Goal: Transaction & Acquisition: Purchase product/service

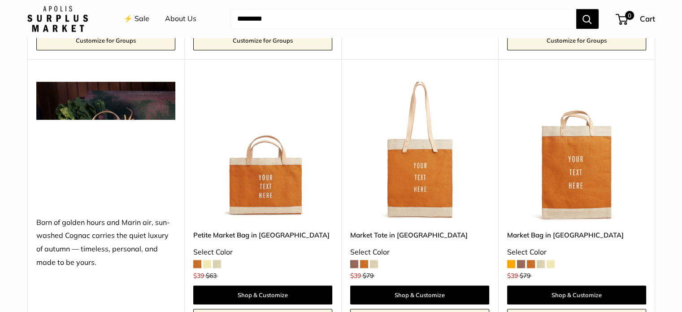
scroll to position [942, 0]
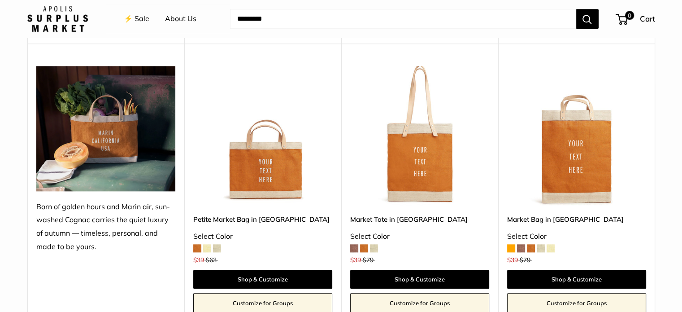
click at [220, 247] on span at bounding box center [217, 248] width 8 height 8
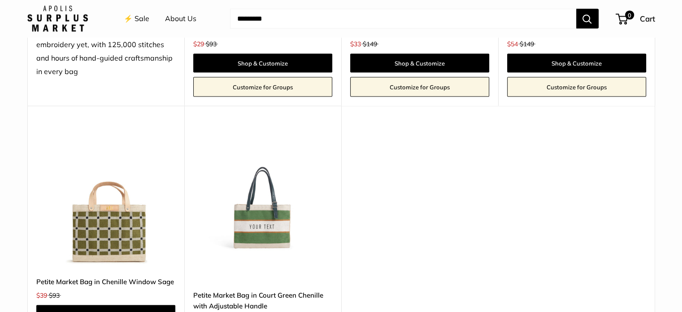
scroll to position [1705, 0]
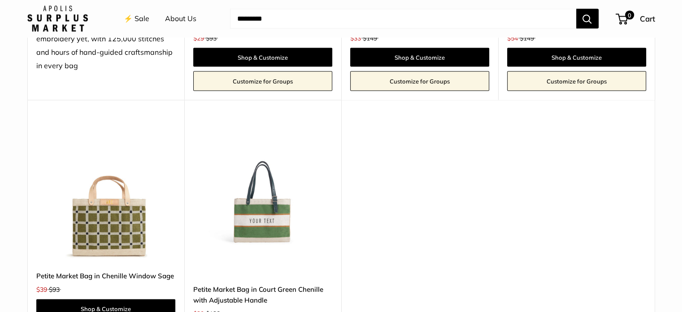
click at [0, 0] on img at bounding box center [0, 0] width 0 height 0
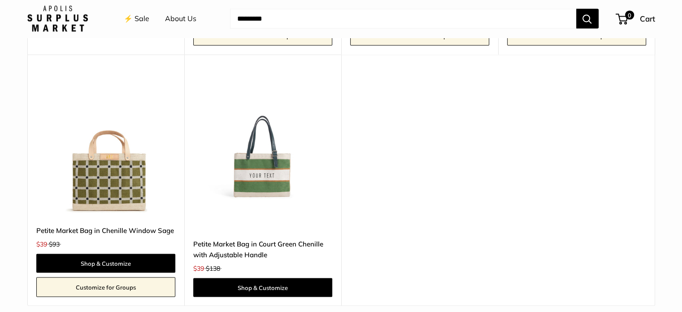
click at [0, 0] on img at bounding box center [0, 0] width 0 height 0
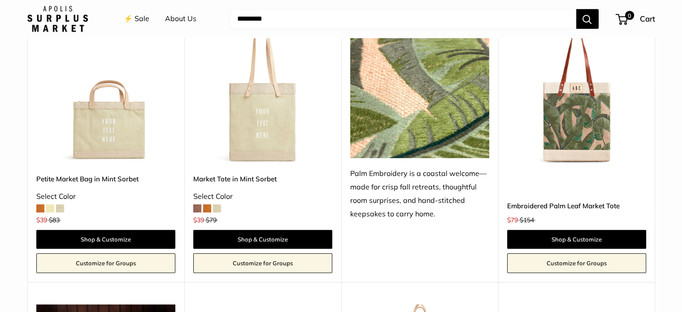
scroll to position [718, 0]
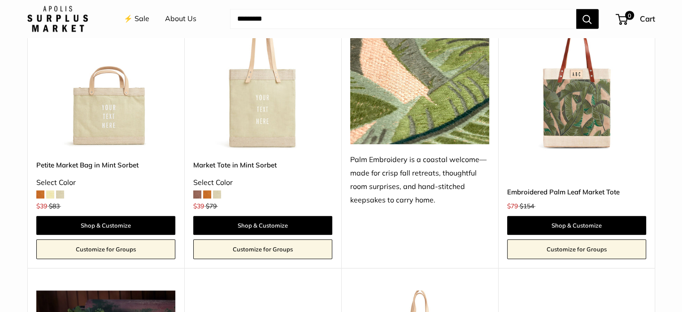
click at [0, 0] on img at bounding box center [0, 0] width 0 height 0
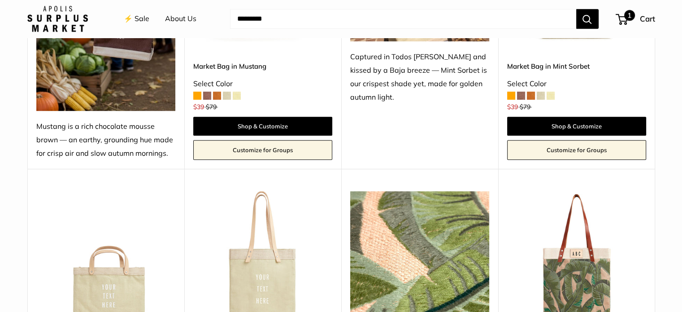
click at [626, 21] on span "1" at bounding box center [622, 19] width 12 height 11
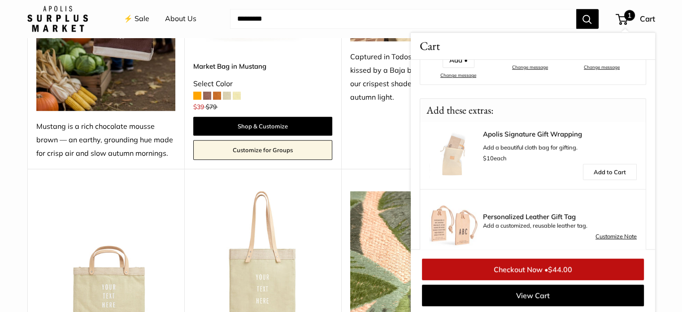
scroll to position [233, 0]
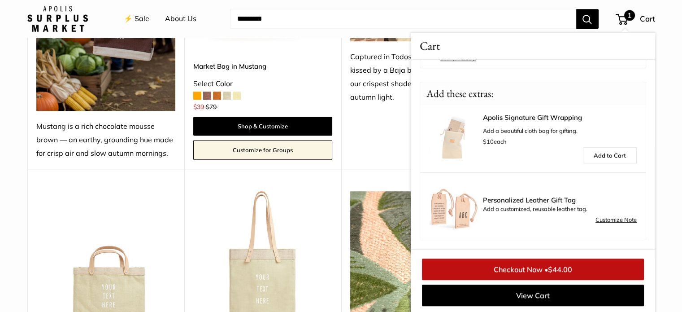
click at [465, 202] on img at bounding box center [453, 205] width 49 height 49
click at [599, 222] on link "Customize Note" at bounding box center [616, 219] width 41 height 11
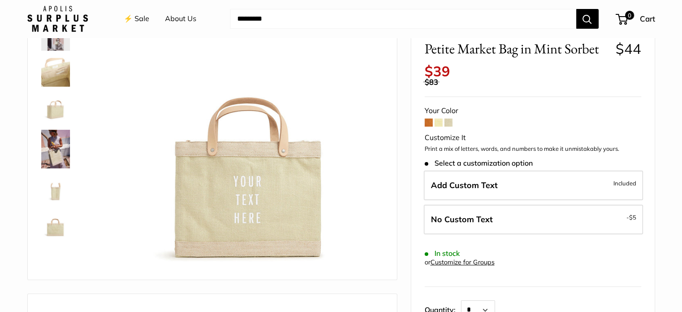
scroll to position [45, 0]
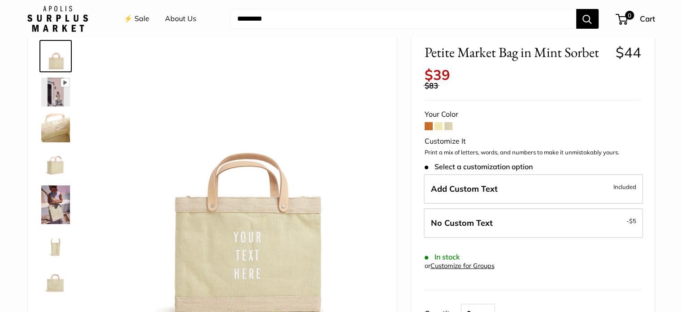
click at [450, 128] on span at bounding box center [449, 126] width 8 height 8
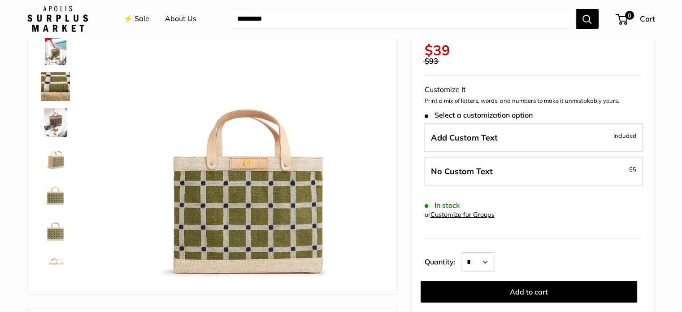
scroll to position [90, 0]
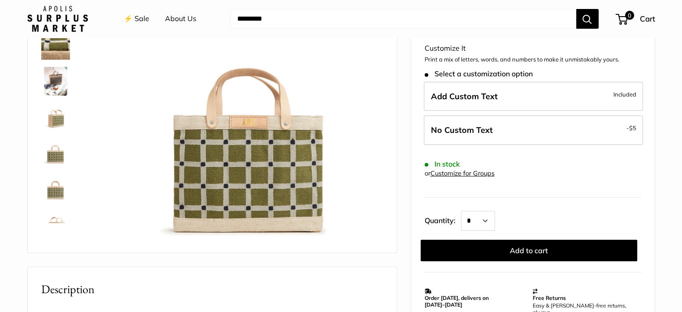
scroll to position [135, 0]
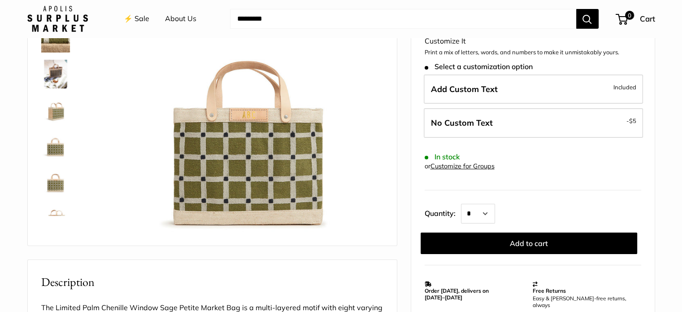
click at [53, 67] on img at bounding box center [55, 74] width 29 height 29
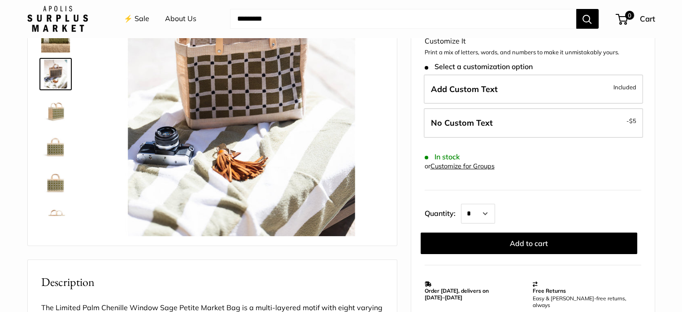
click at [59, 118] on img at bounding box center [55, 110] width 29 height 29
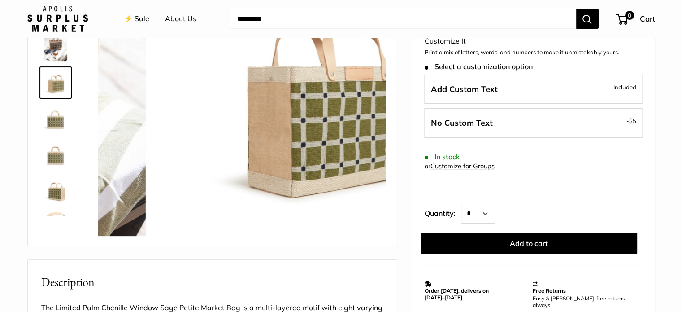
scroll to position [28, 0]
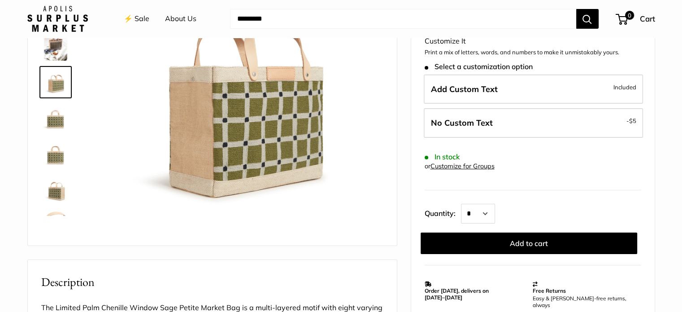
click at [57, 126] on img at bounding box center [55, 118] width 29 height 29
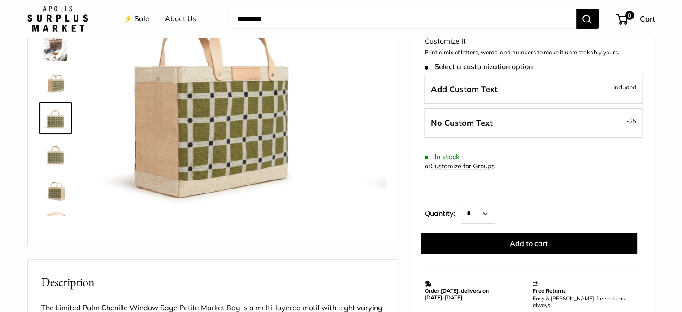
scroll to position [57, 0]
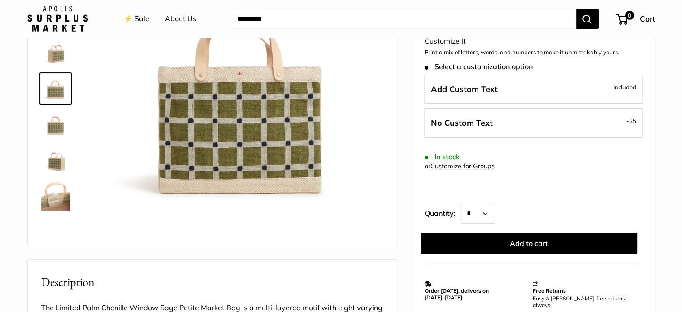
click at [57, 134] on img at bounding box center [55, 124] width 29 height 29
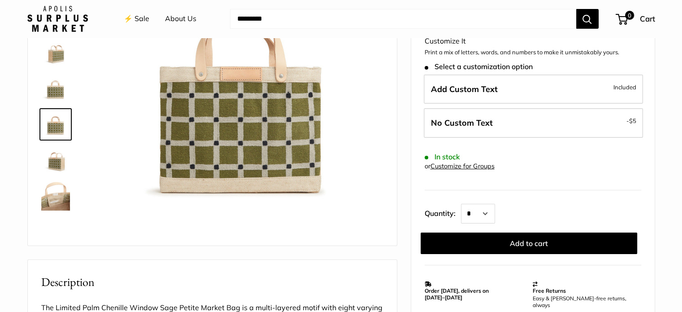
scroll to position [90, 0]
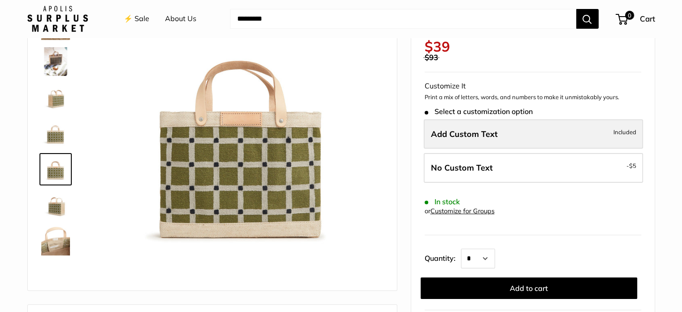
click at [617, 137] on label "Add Custom Text Included" at bounding box center [533, 134] width 219 height 30
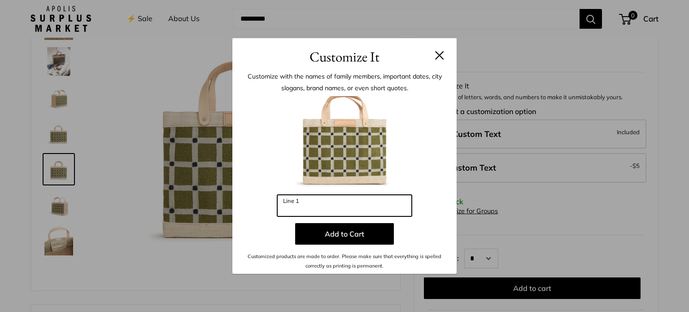
click at [306, 206] on input "Line 1" at bounding box center [344, 206] width 135 height 22
click at [314, 212] on input "***" at bounding box center [344, 206] width 135 height 22
type input "*"
type input "***"
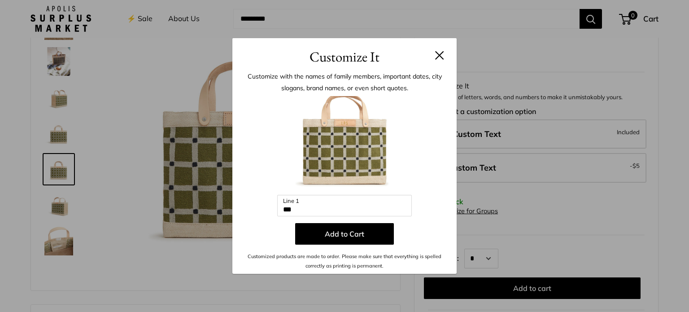
click at [441, 57] on button at bounding box center [439, 55] width 9 height 9
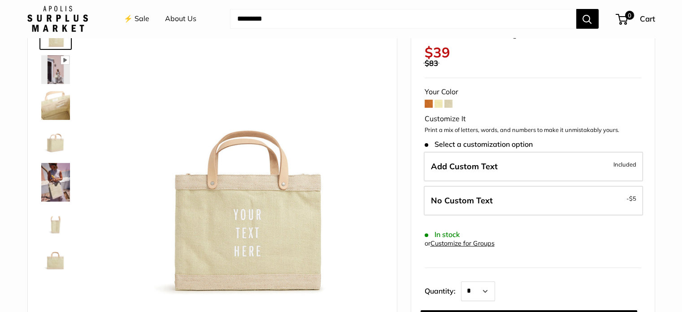
scroll to position [135, 0]
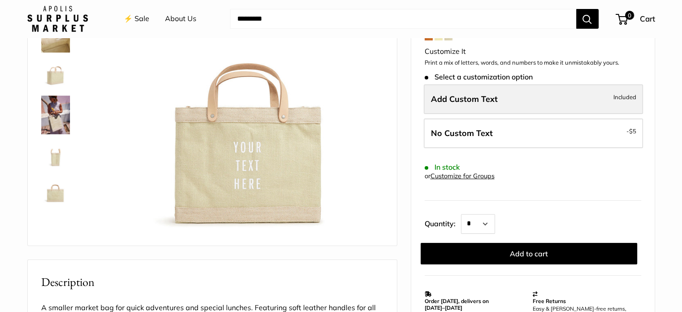
click at [554, 93] on label "Add Custom Text Included" at bounding box center [533, 99] width 219 height 30
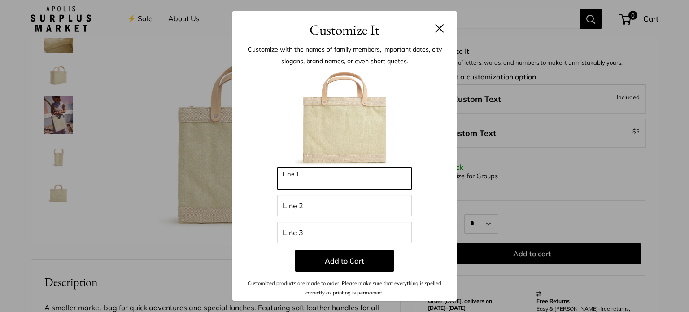
click at [381, 173] on input "Line 1" at bounding box center [344, 179] width 135 height 22
type input "***"
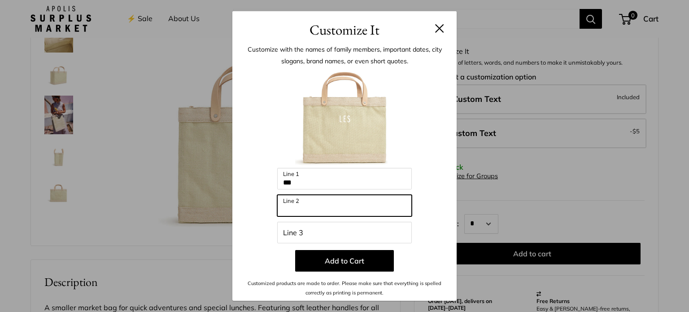
click at [359, 205] on input "Line 2" at bounding box center [344, 206] width 135 height 22
type input "******"
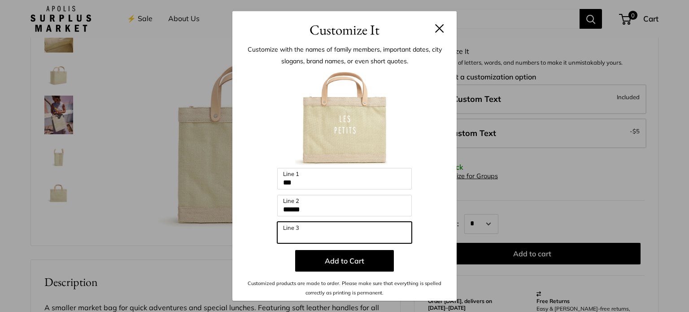
click at [345, 237] on input "Line 3" at bounding box center [344, 233] width 135 height 22
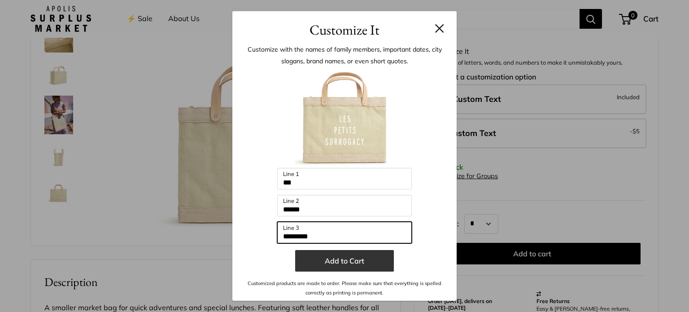
type input "*********"
click at [340, 269] on button "Add to Cart" at bounding box center [344, 261] width 99 height 22
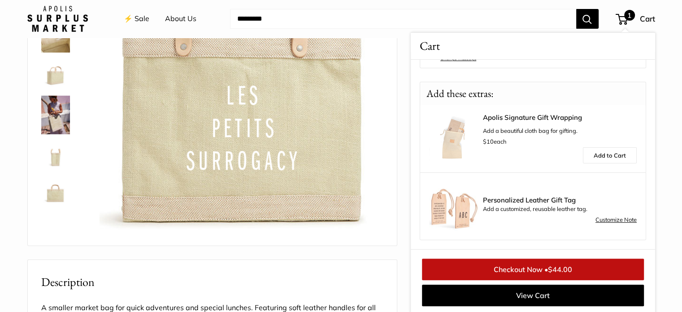
click at [601, 222] on link "Customize Note" at bounding box center [616, 219] width 41 height 11
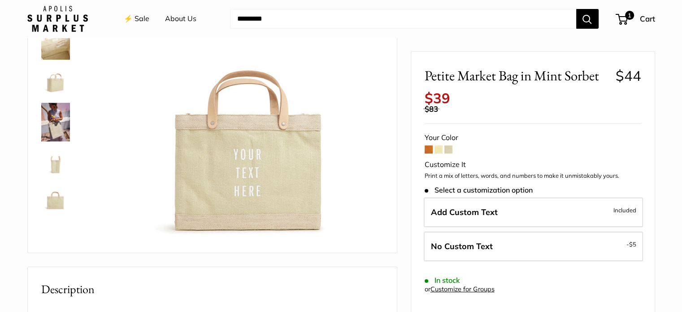
scroll to position [45, 0]
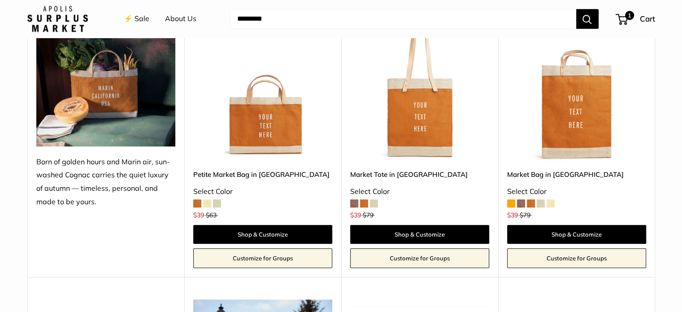
scroll to position [942, 0]
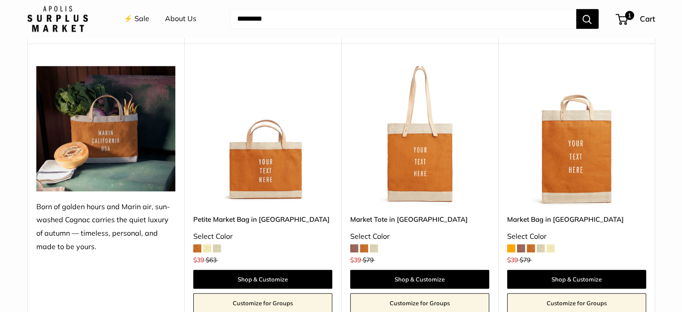
click at [0, 0] on img at bounding box center [0, 0] width 0 height 0
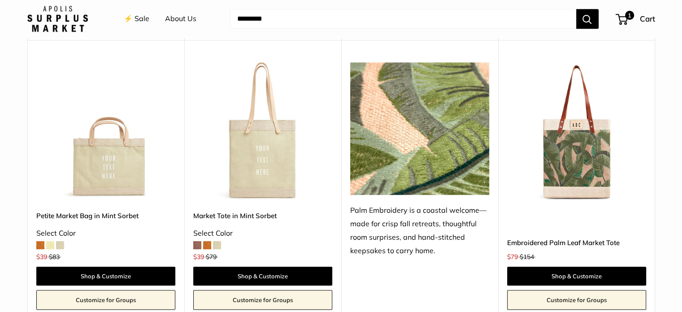
scroll to position [673, 0]
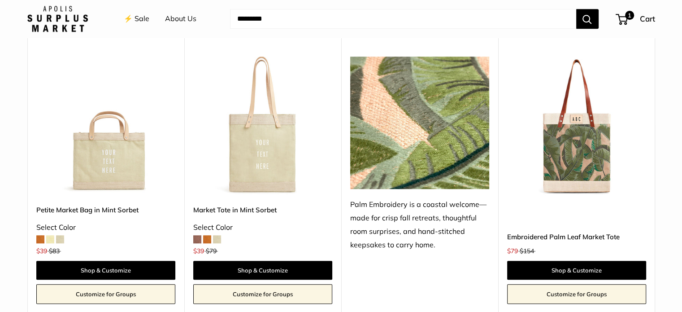
click at [0, 0] on img at bounding box center [0, 0] width 0 height 0
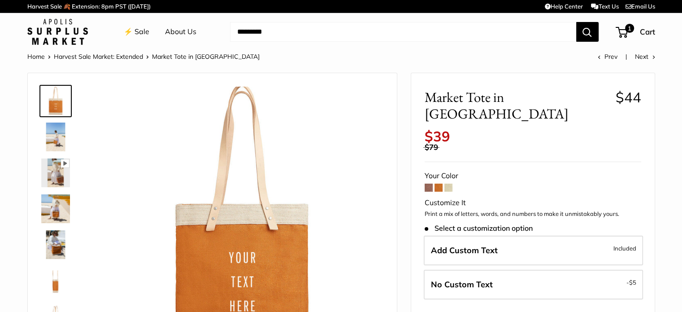
click at [448, 183] on span at bounding box center [449, 187] width 8 height 8
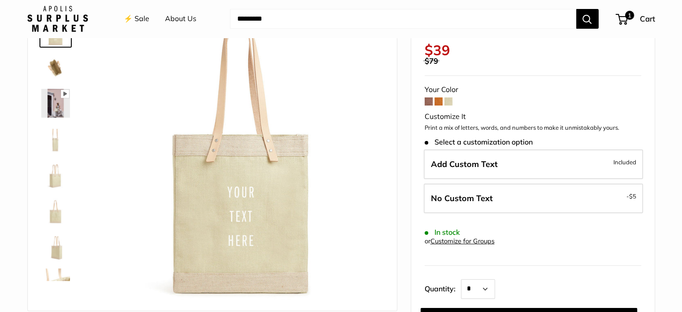
scroll to position [90, 0]
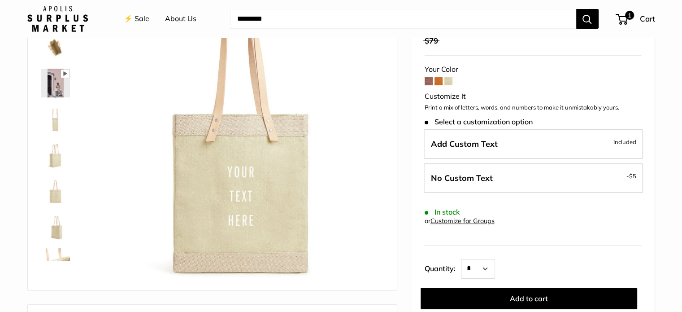
click at [437, 83] on span at bounding box center [439, 81] width 8 height 8
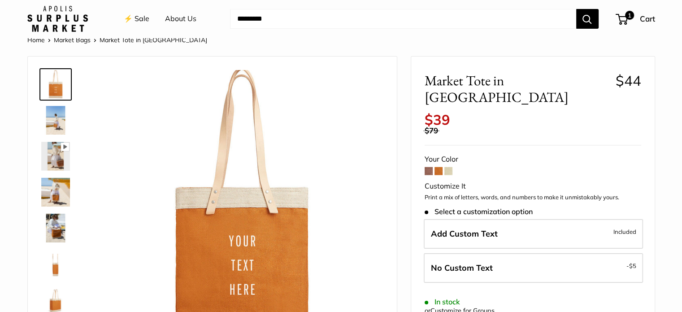
scroll to position [90, 0]
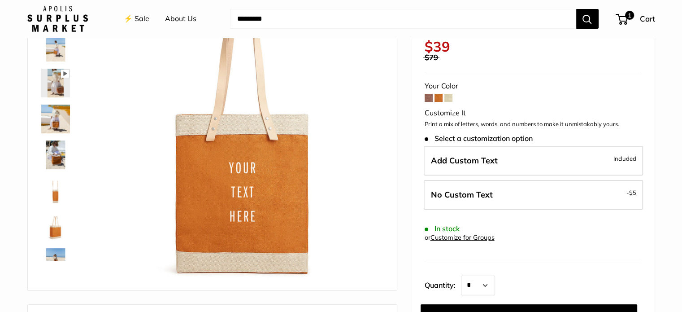
click at [428, 94] on span at bounding box center [429, 98] width 8 height 8
click at [50, 120] on img at bounding box center [55, 119] width 29 height 29
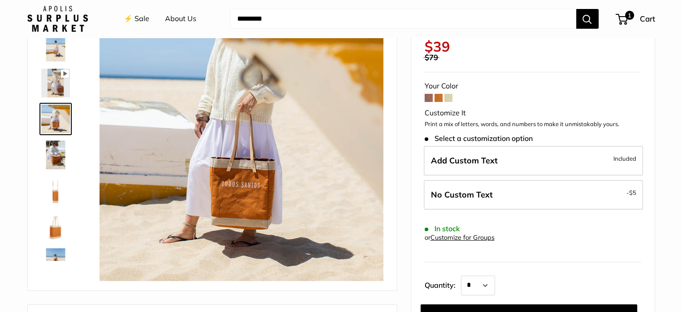
click at [59, 45] on img at bounding box center [55, 47] width 29 height 29
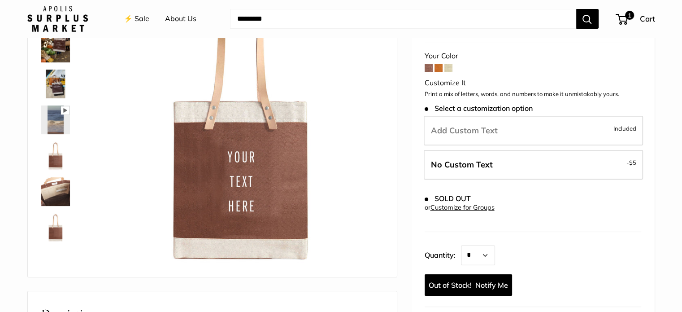
scroll to position [135, 0]
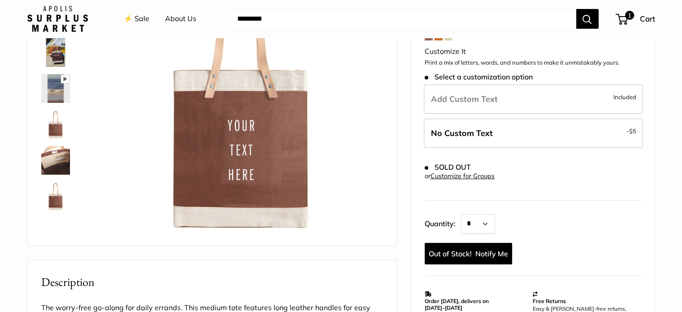
click at [65, 149] on img at bounding box center [55, 160] width 29 height 29
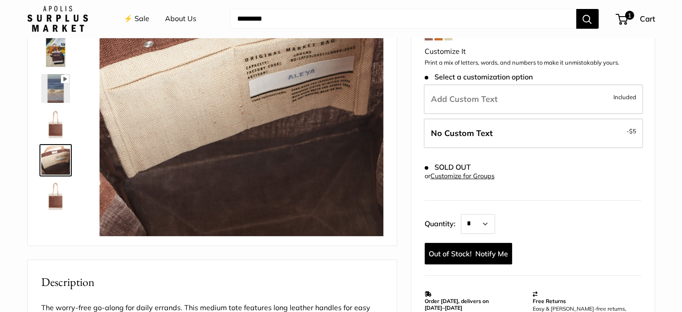
scroll to position [90, 0]
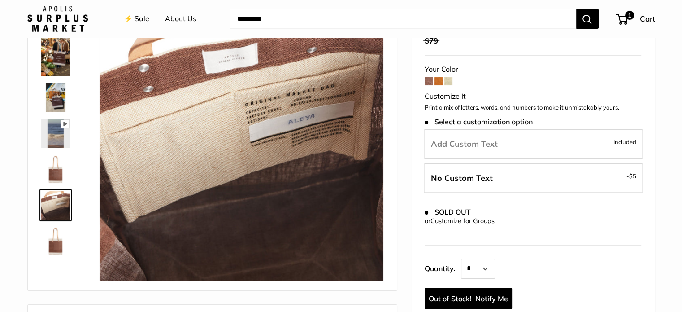
click at [438, 84] on span at bounding box center [439, 81] width 8 height 8
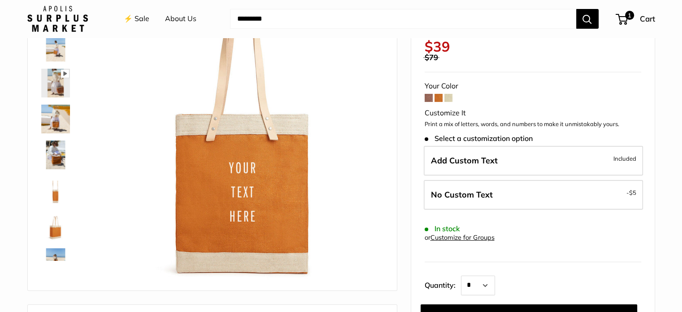
click at [446, 94] on span at bounding box center [449, 98] width 8 height 8
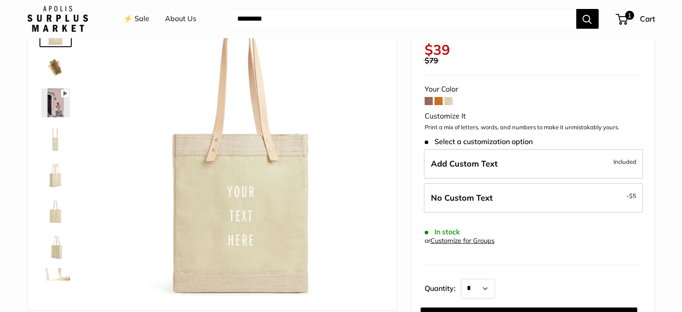
scroll to position [90, 0]
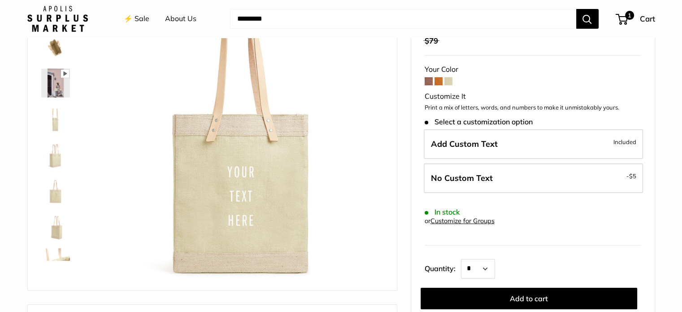
click at [54, 87] on img at bounding box center [55, 83] width 29 height 29
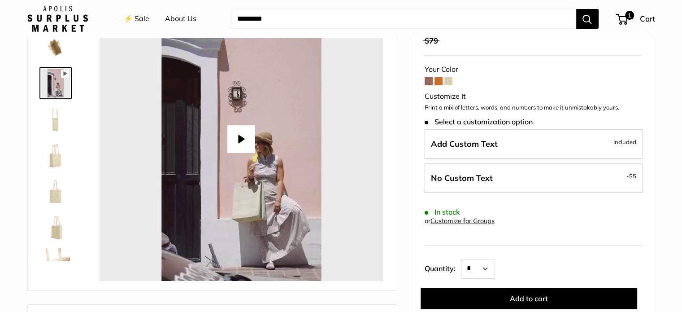
type input "*"
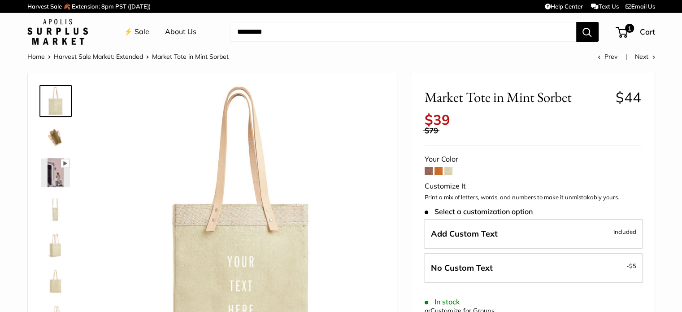
click at [438, 171] on span at bounding box center [439, 171] width 8 height 8
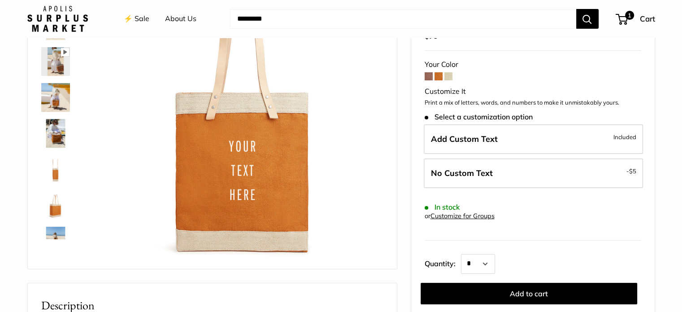
scroll to position [135, 0]
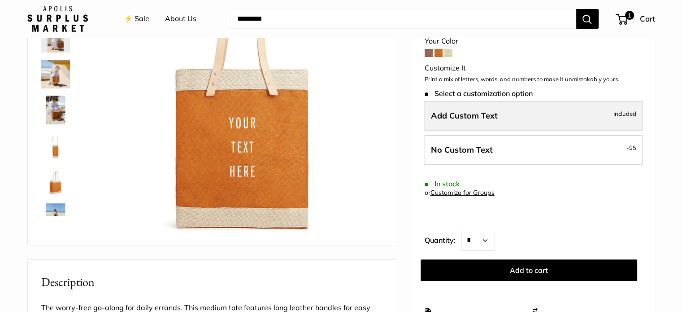
click at [488, 110] on span "Add Custom Text" at bounding box center [464, 115] width 67 height 10
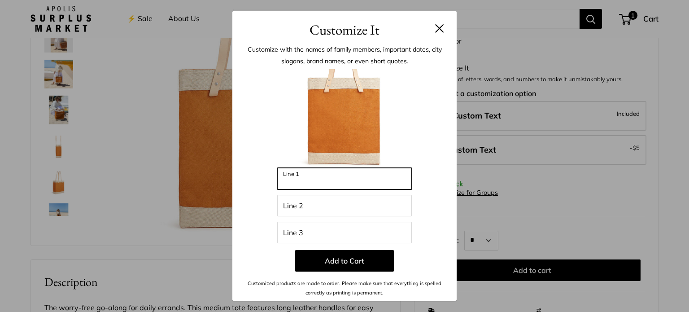
click at [373, 185] on input "Line 1" at bounding box center [344, 179] width 135 height 22
type input "***"
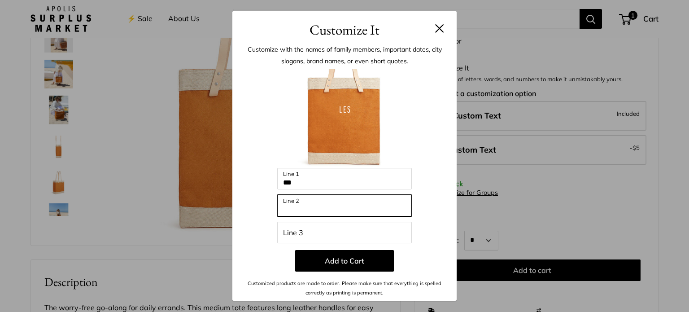
click at [342, 207] on input "Line 2" at bounding box center [344, 206] width 135 height 22
type input "******"
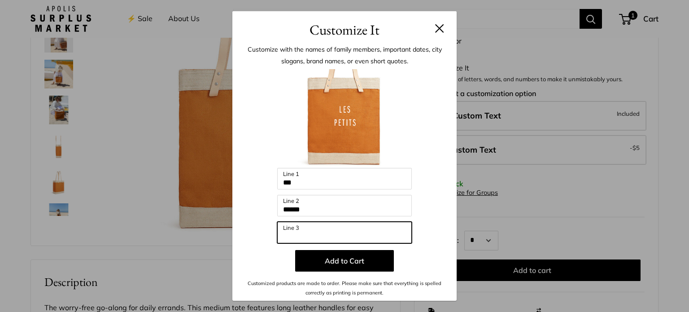
click at [348, 231] on input "Line 3" at bounding box center [344, 233] width 135 height 22
type input "*********"
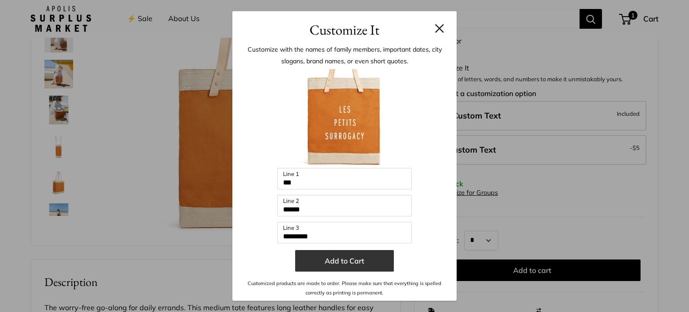
click at [345, 263] on button "Add to Cart" at bounding box center [344, 261] width 99 height 22
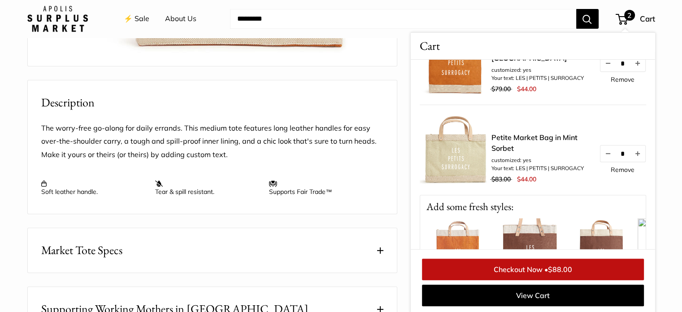
scroll to position [0, 0]
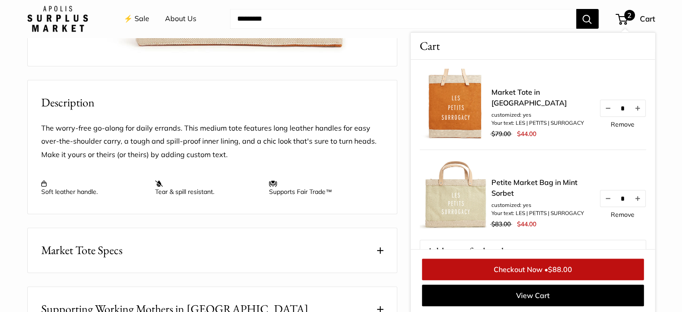
click at [611, 124] on link "Remove" at bounding box center [623, 124] width 24 height 6
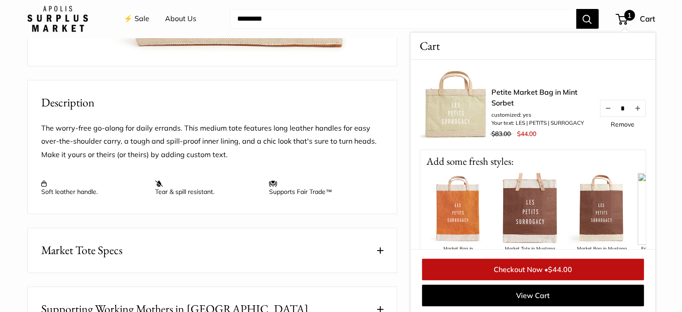
click at [528, 266] on link "Checkout Now • $44.00" at bounding box center [533, 269] width 222 height 22
